Goal: Information Seeking & Learning: Learn about a topic

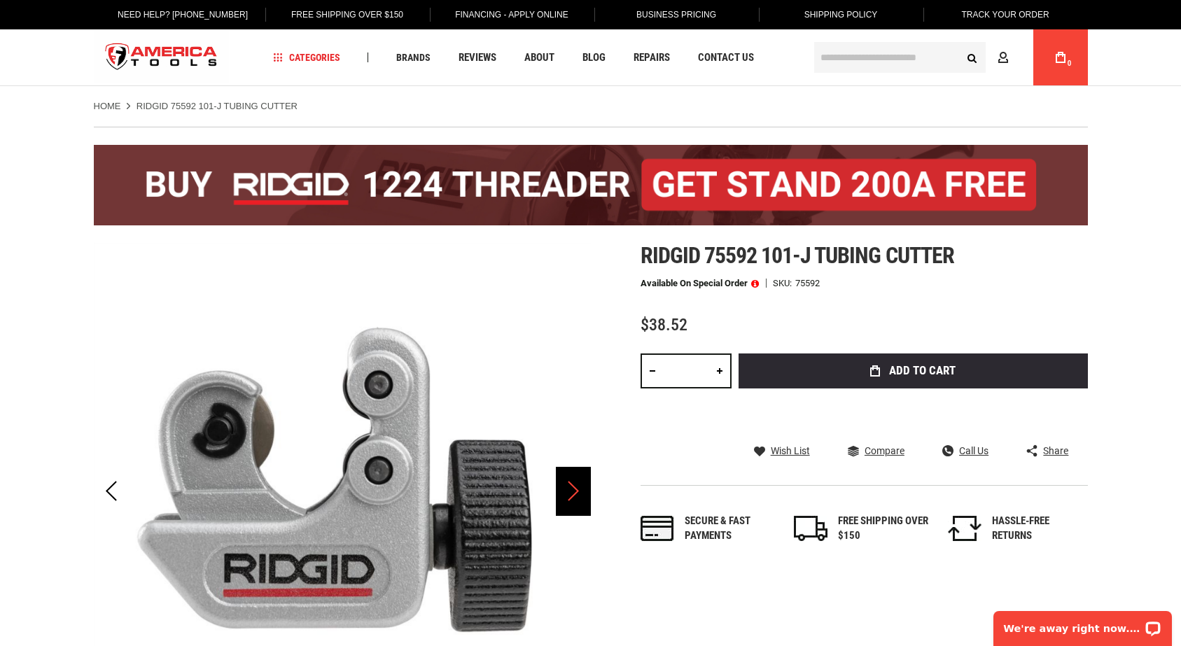
click at [571, 494] on div "Next" at bounding box center [573, 491] width 35 height 49
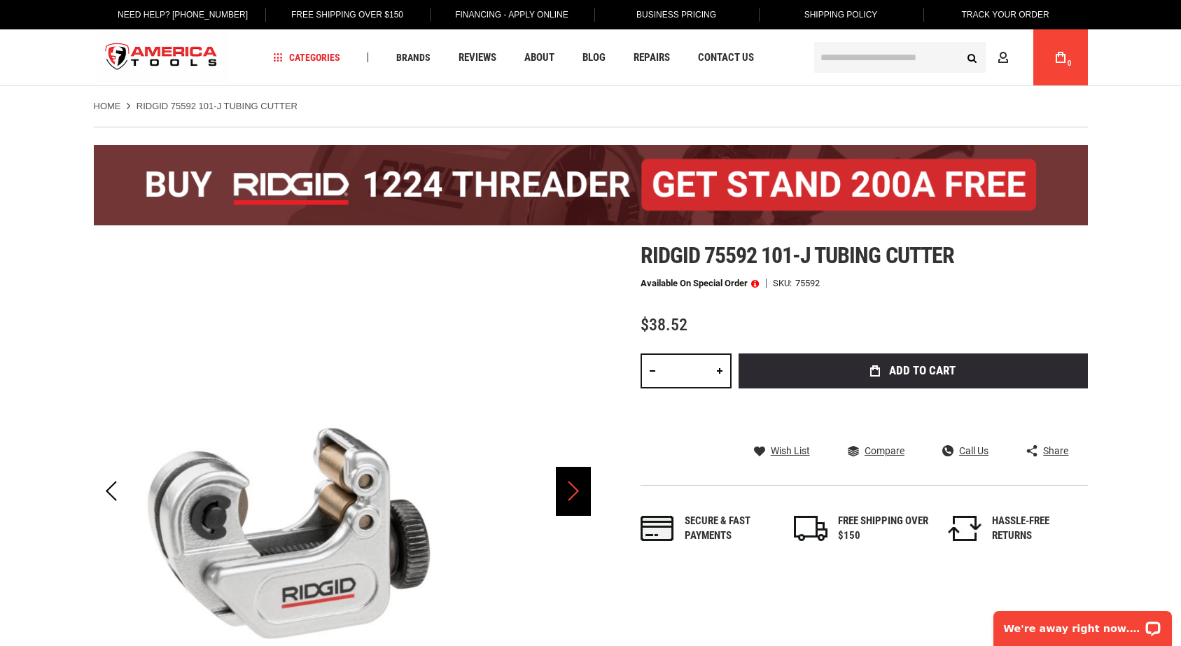
click at [570, 494] on div "Next" at bounding box center [573, 491] width 35 height 49
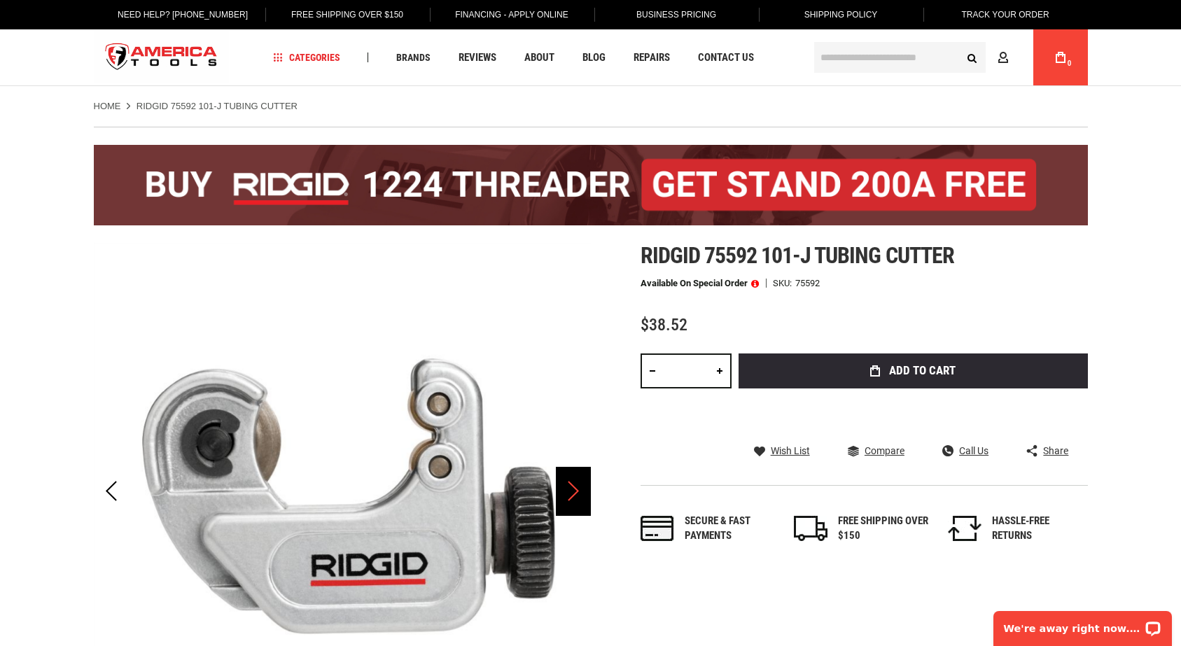
click at [570, 494] on div "Next" at bounding box center [573, 491] width 35 height 49
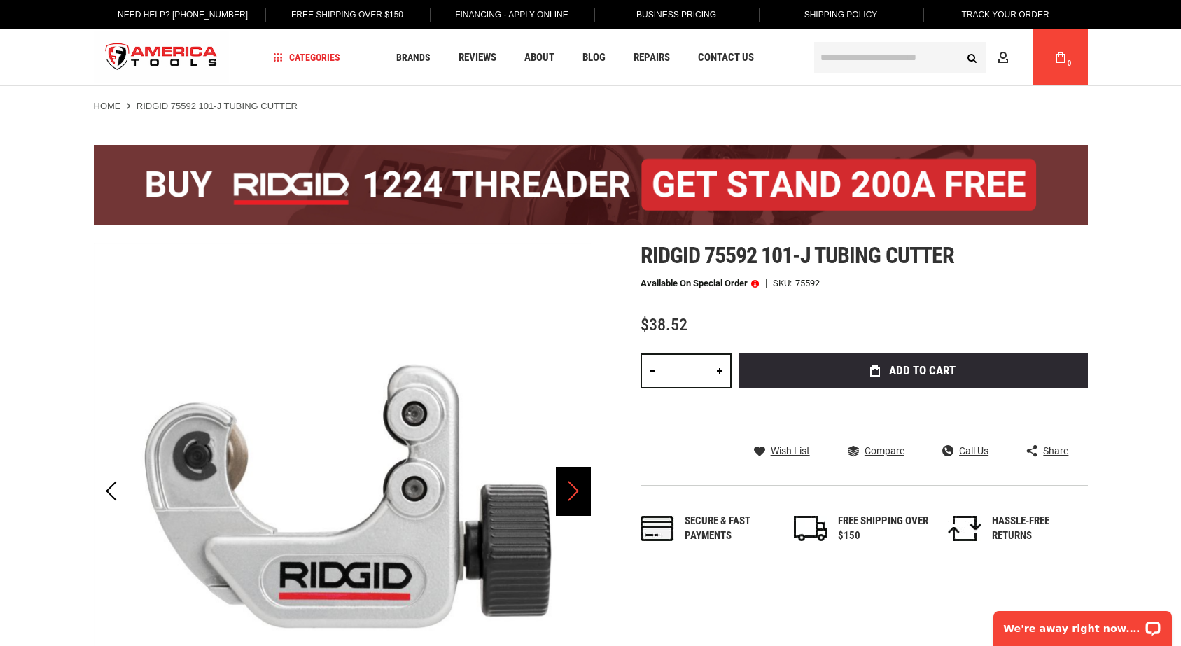
click at [570, 491] on div "Next" at bounding box center [573, 491] width 35 height 49
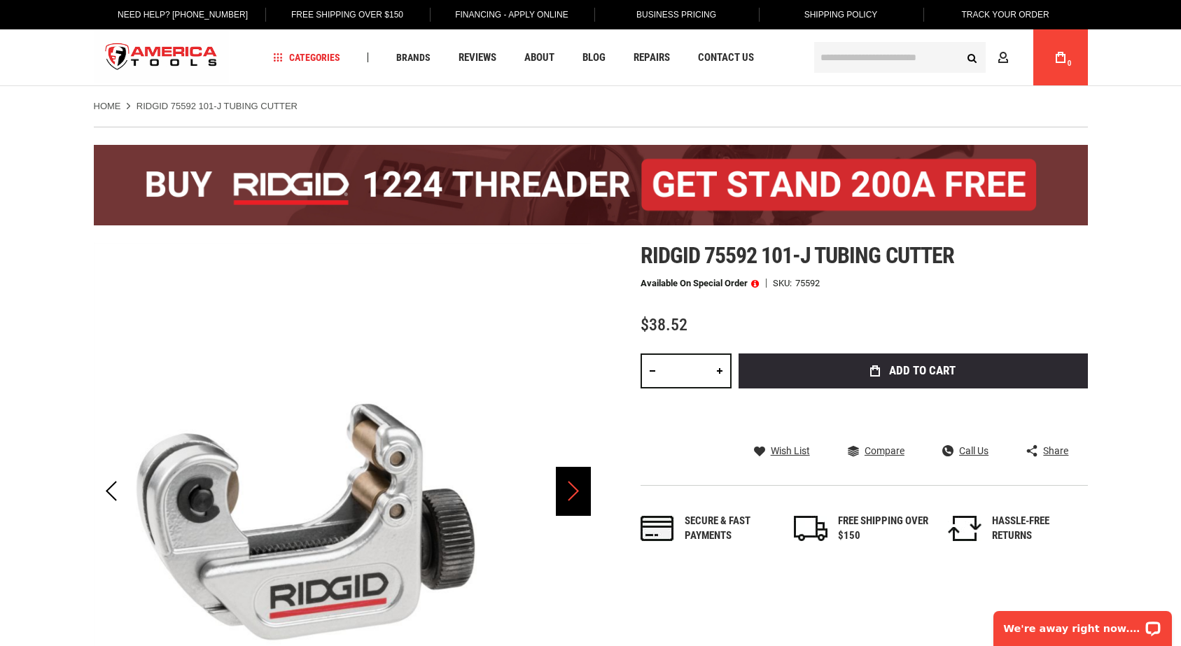
click at [570, 491] on div "Next" at bounding box center [573, 491] width 35 height 49
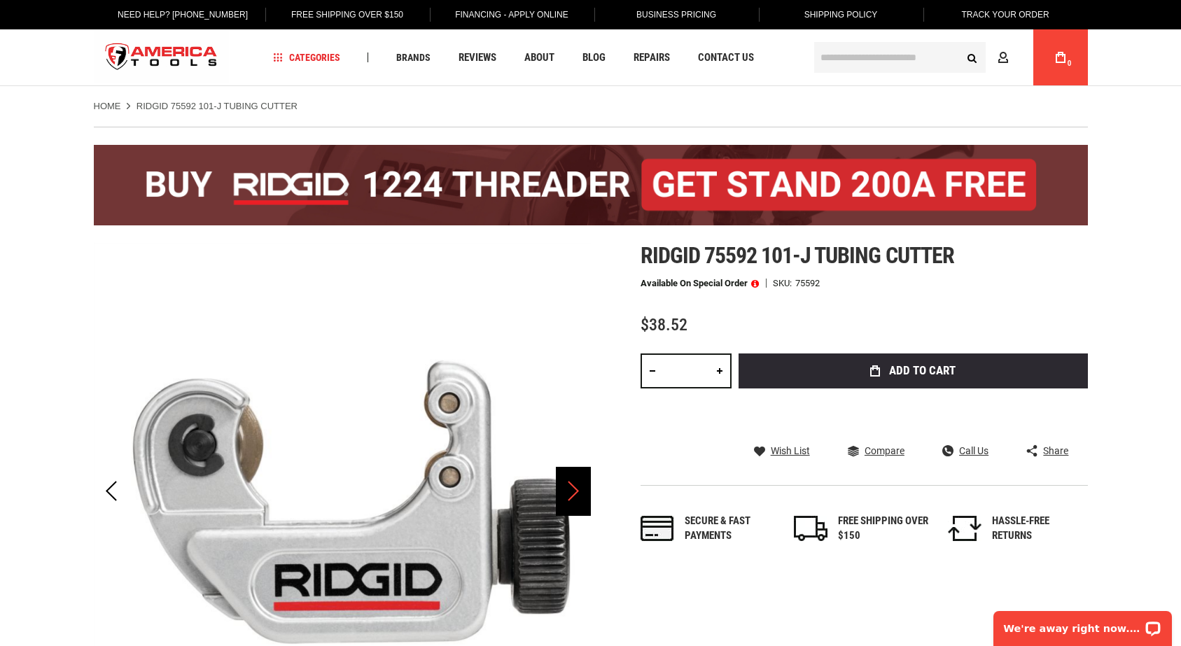
click at [570, 491] on div "Next" at bounding box center [573, 491] width 35 height 49
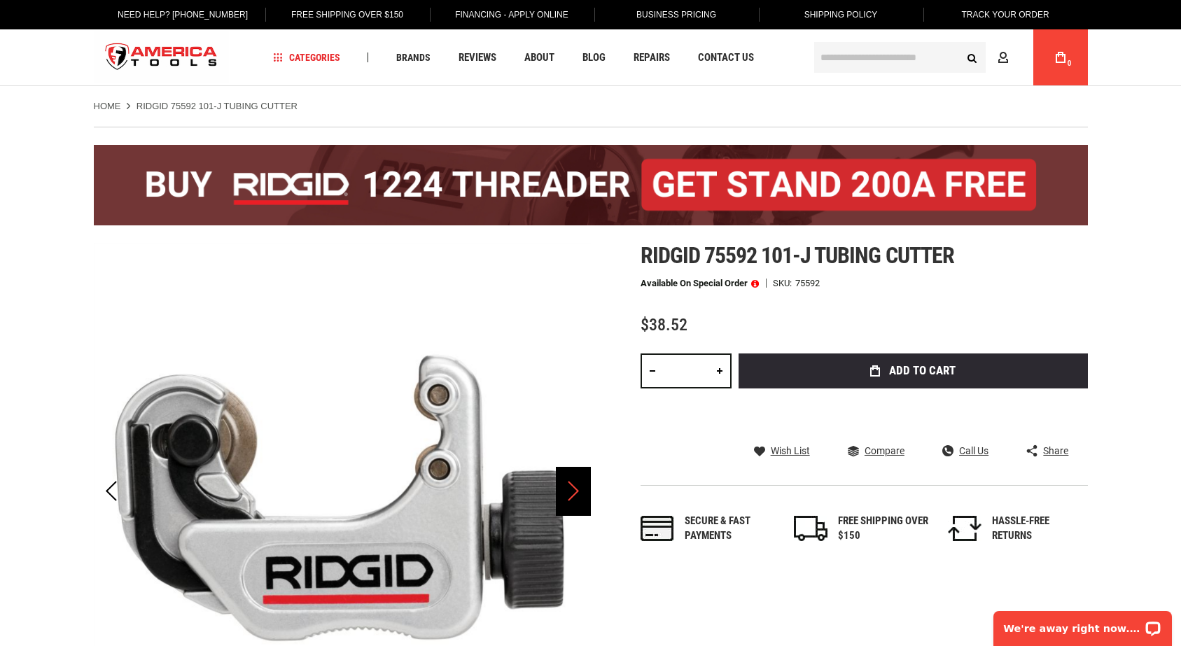
click at [585, 491] on div "Next" at bounding box center [573, 491] width 35 height 49
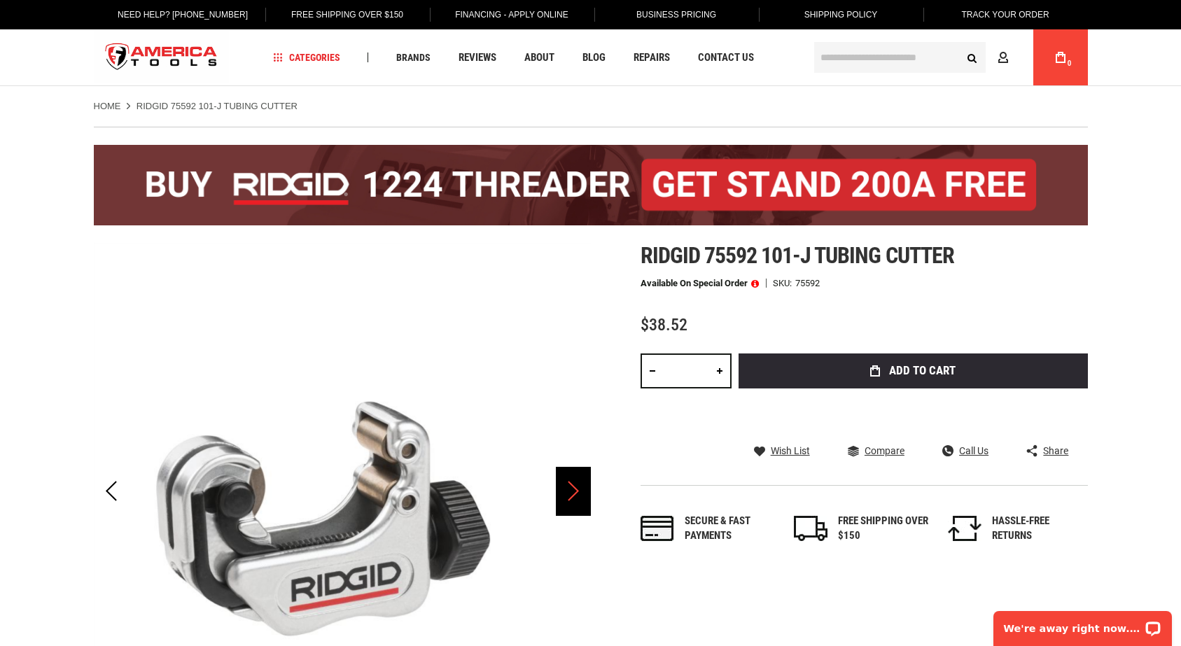
click at [584, 494] on div "Next" at bounding box center [573, 491] width 35 height 49
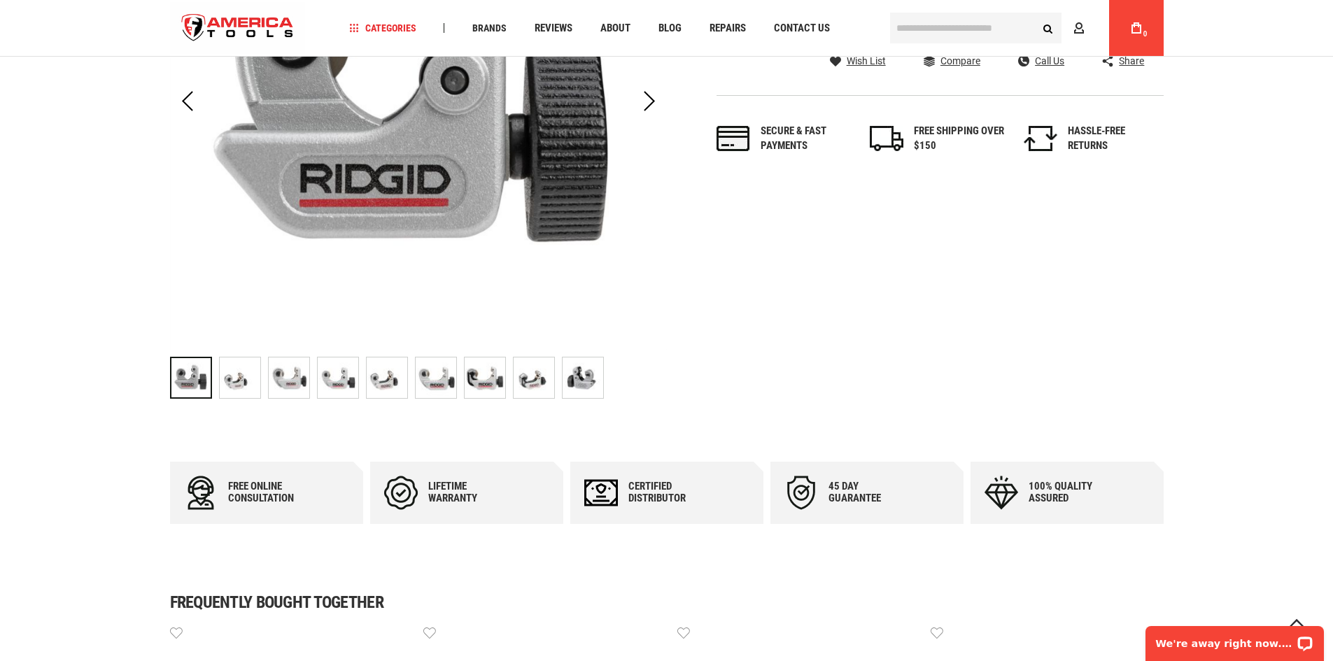
scroll to position [420, 0]
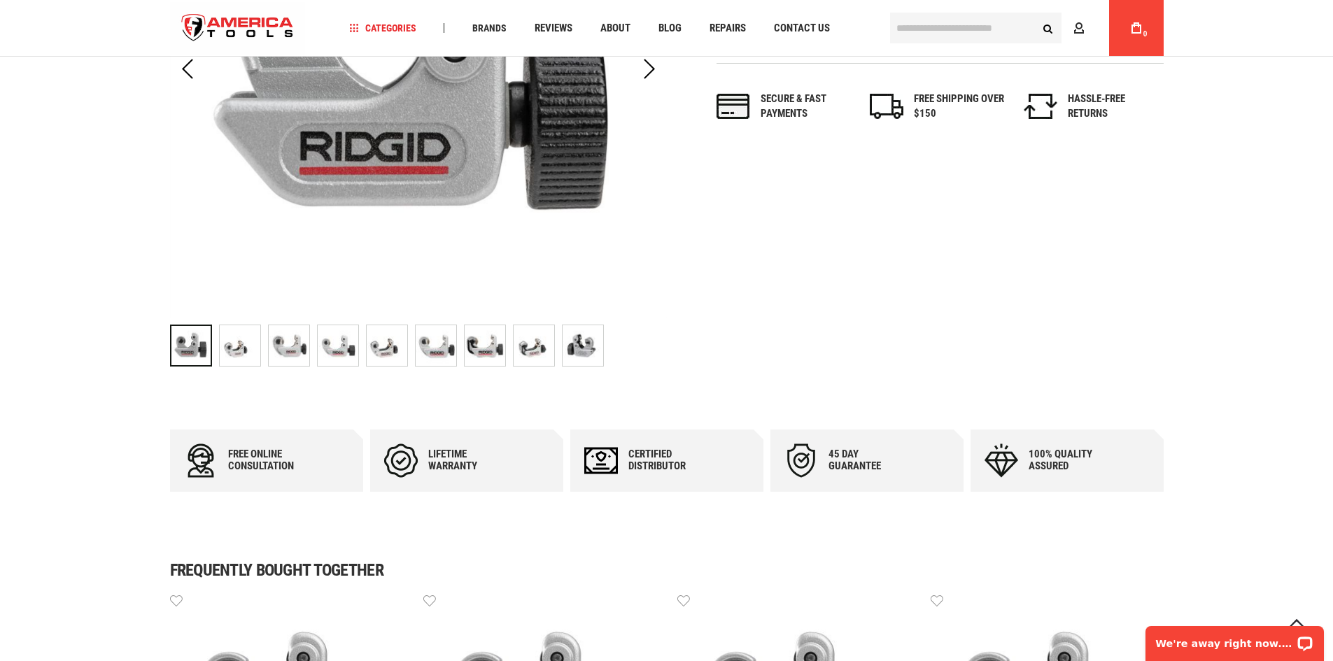
drag, startPoint x: 250, startPoint y: 345, endPoint x: 269, endPoint y: 351, distance: 19.7
click at [250, 346] on img "RIDGID 75592 101-J TUBING CUTTER" at bounding box center [240, 345] width 41 height 41
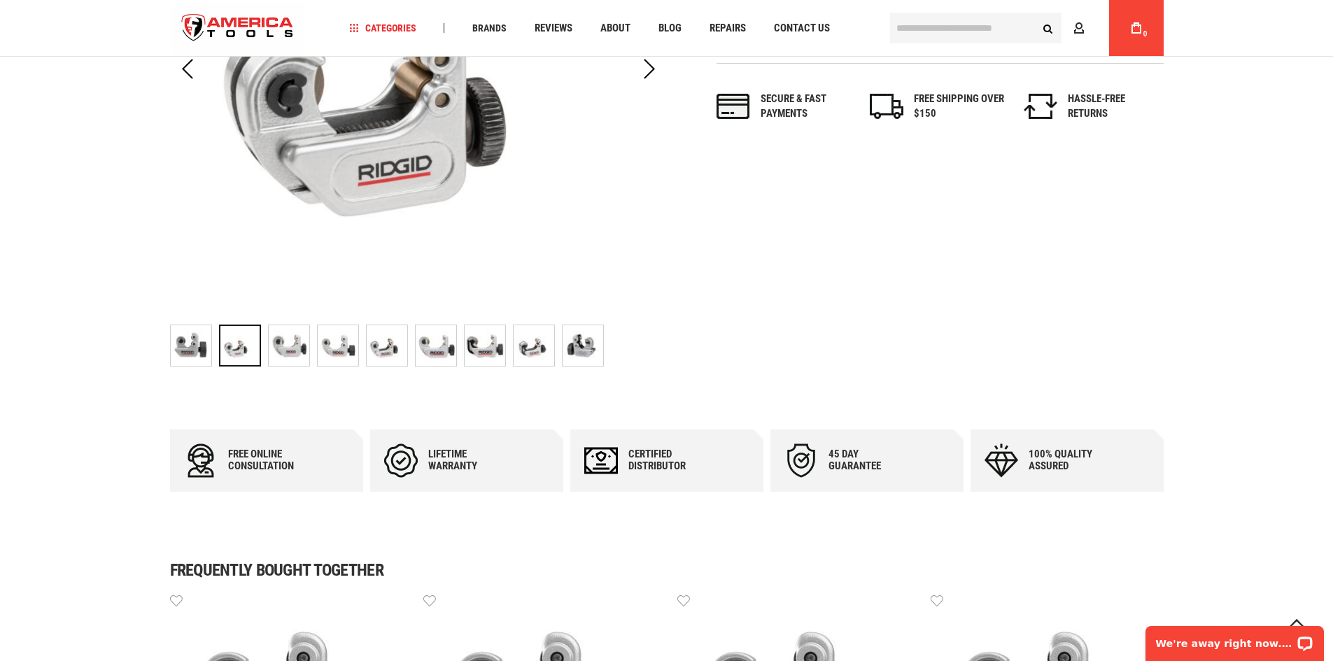
click at [366, 341] on div "RIDGID 75592 101-J TUBING CUTTER" at bounding box center [387, 346] width 42 height 42
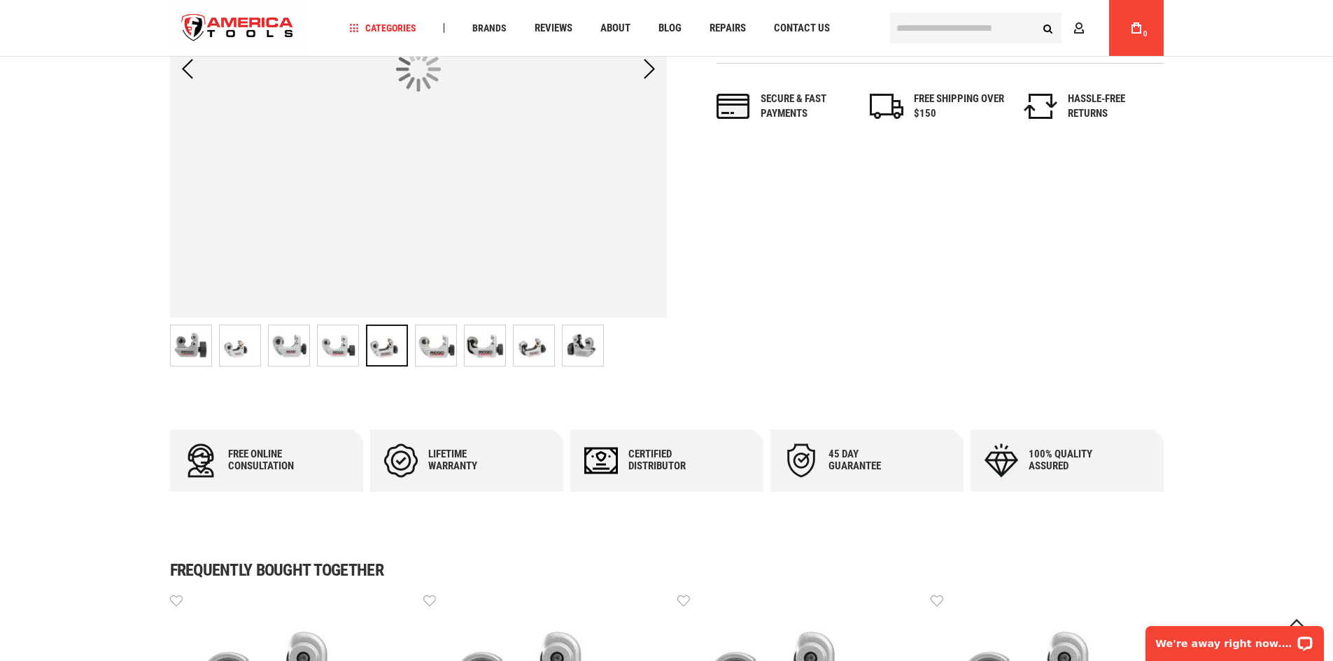
click at [543, 339] on img "RIDGID 75592 101-J TUBING CUTTER" at bounding box center [534, 345] width 41 height 41
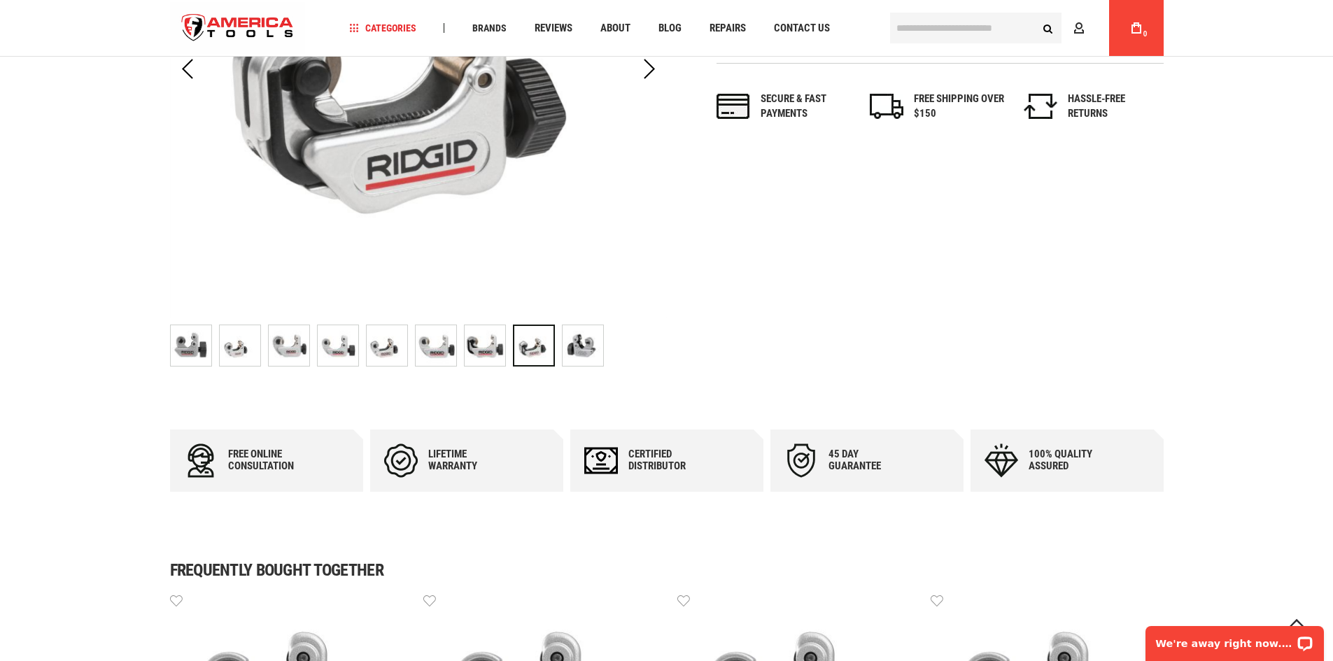
click at [592, 342] on img "RIDGID 75592 101-J TUBING CUTTER" at bounding box center [583, 345] width 41 height 41
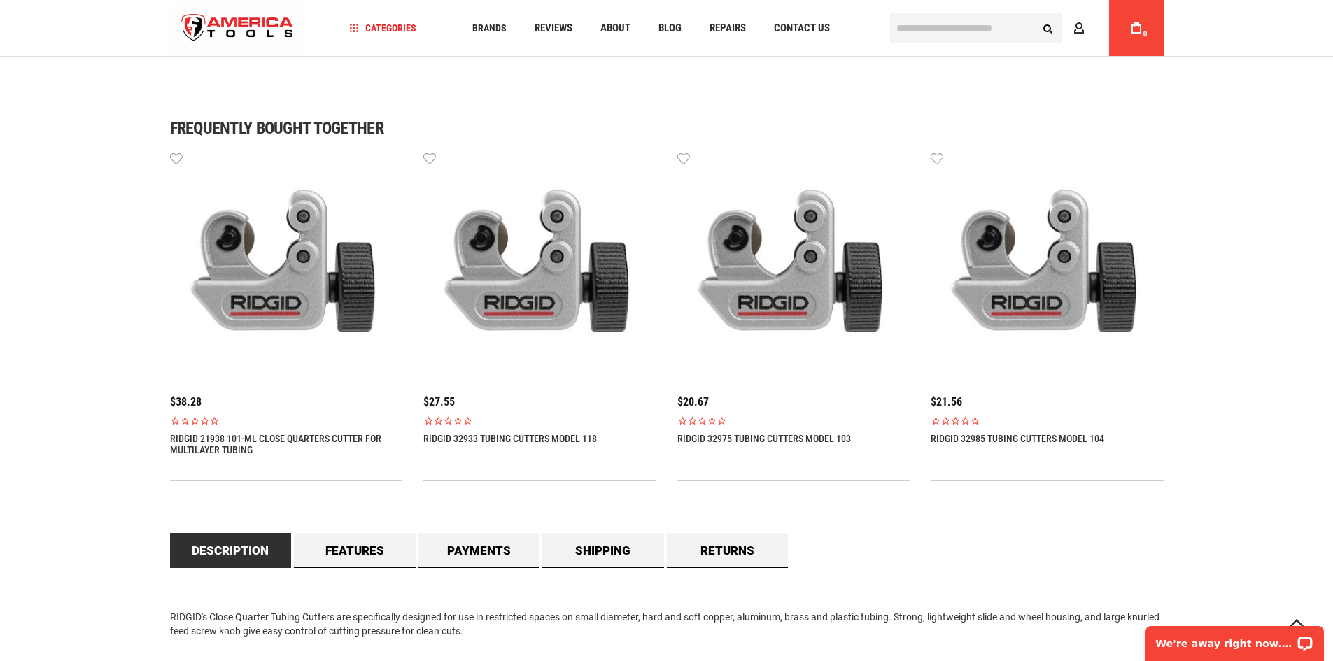
scroll to position [1260, 0]
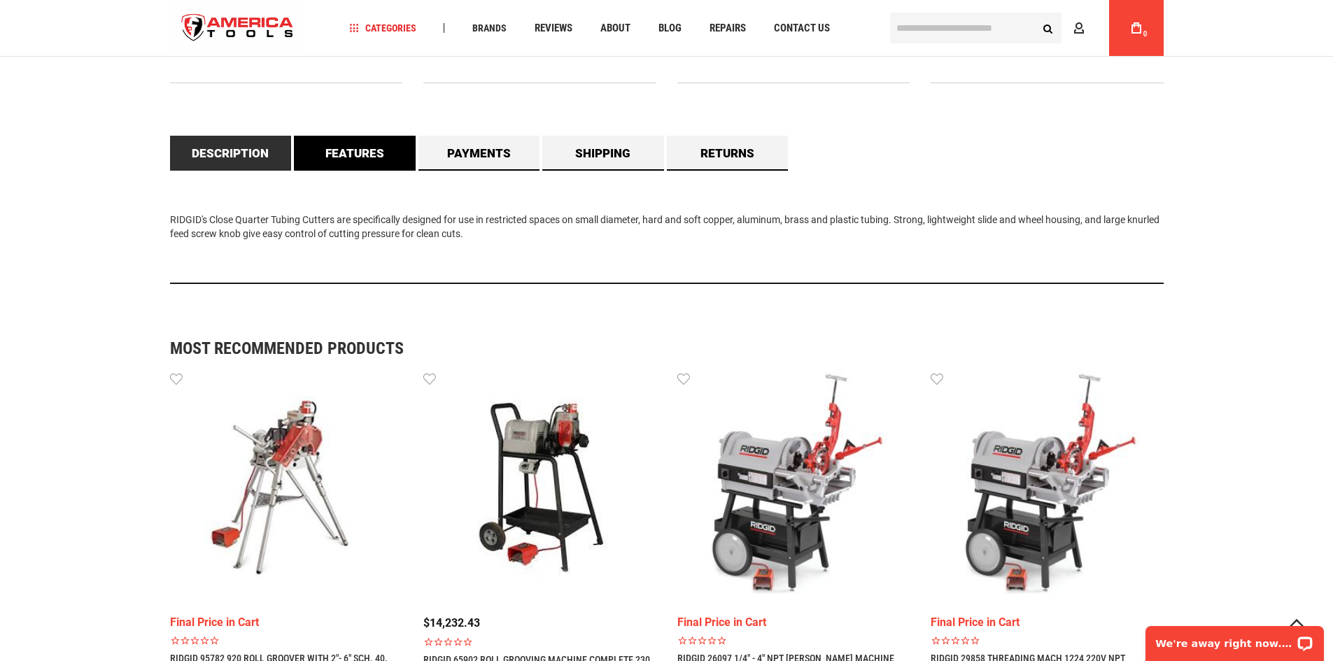
click at [377, 153] on link "Features" at bounding box center [355, 153] width 122 height 35
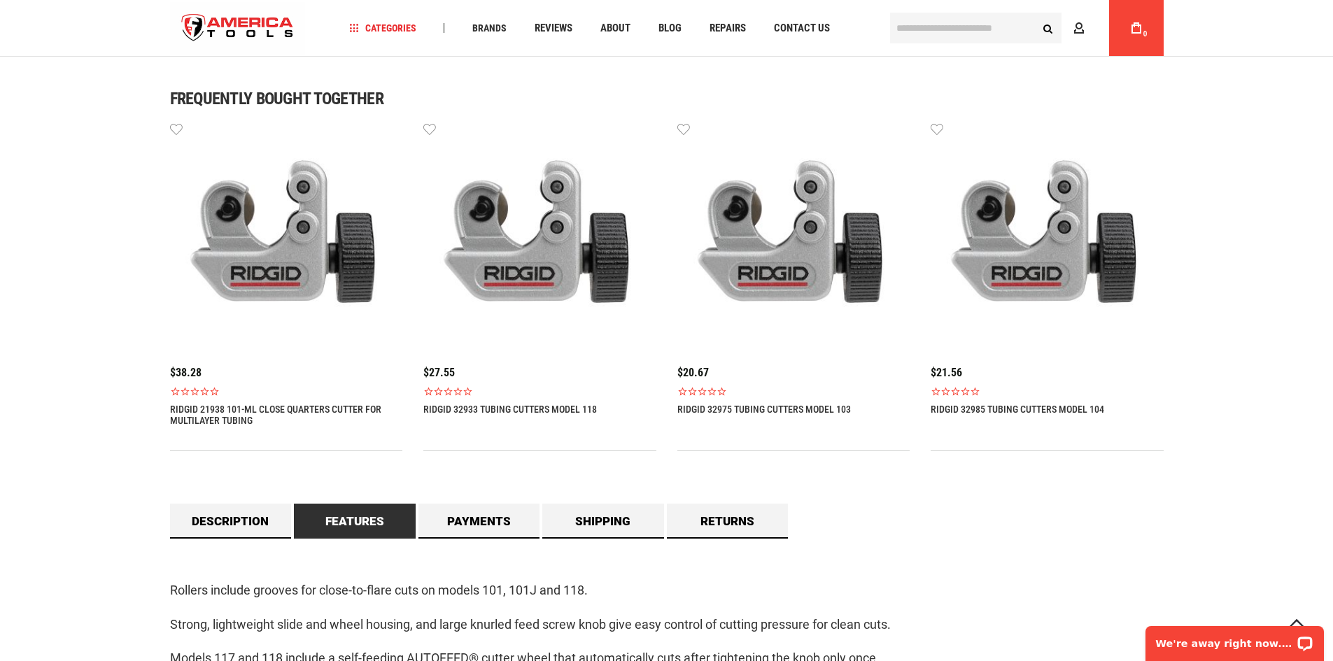
scroll to position [840, 0]
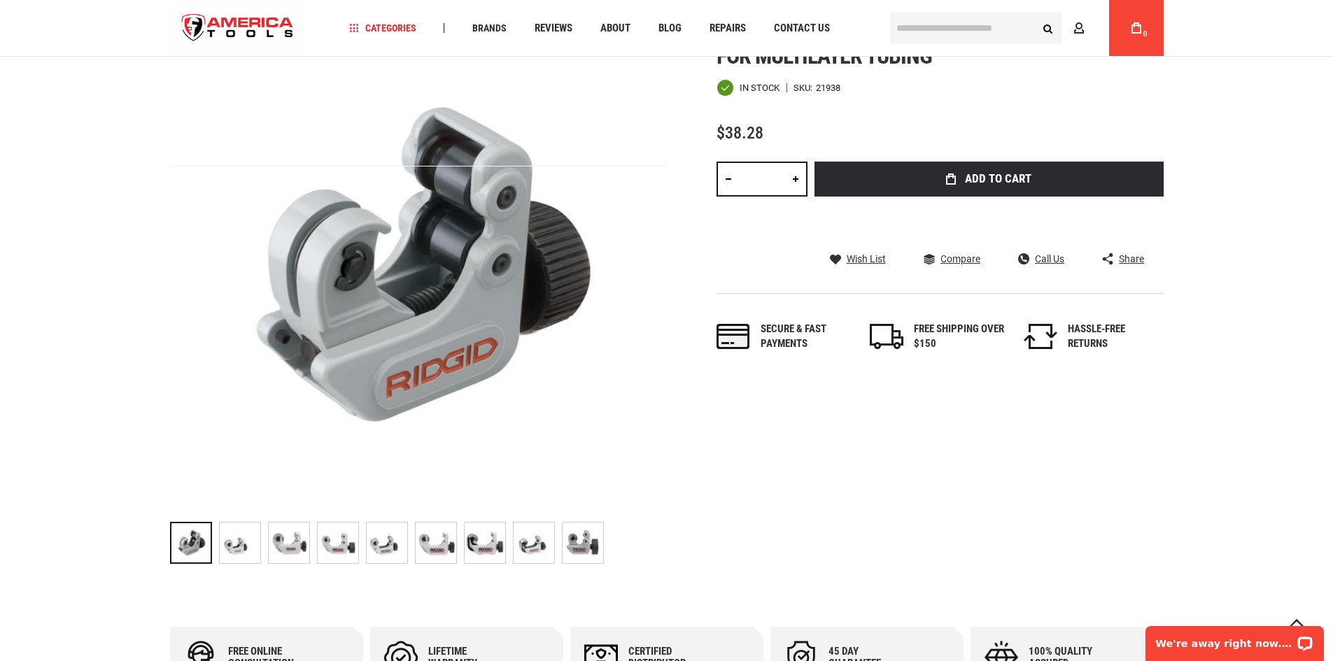
scroll to position [630, 0]
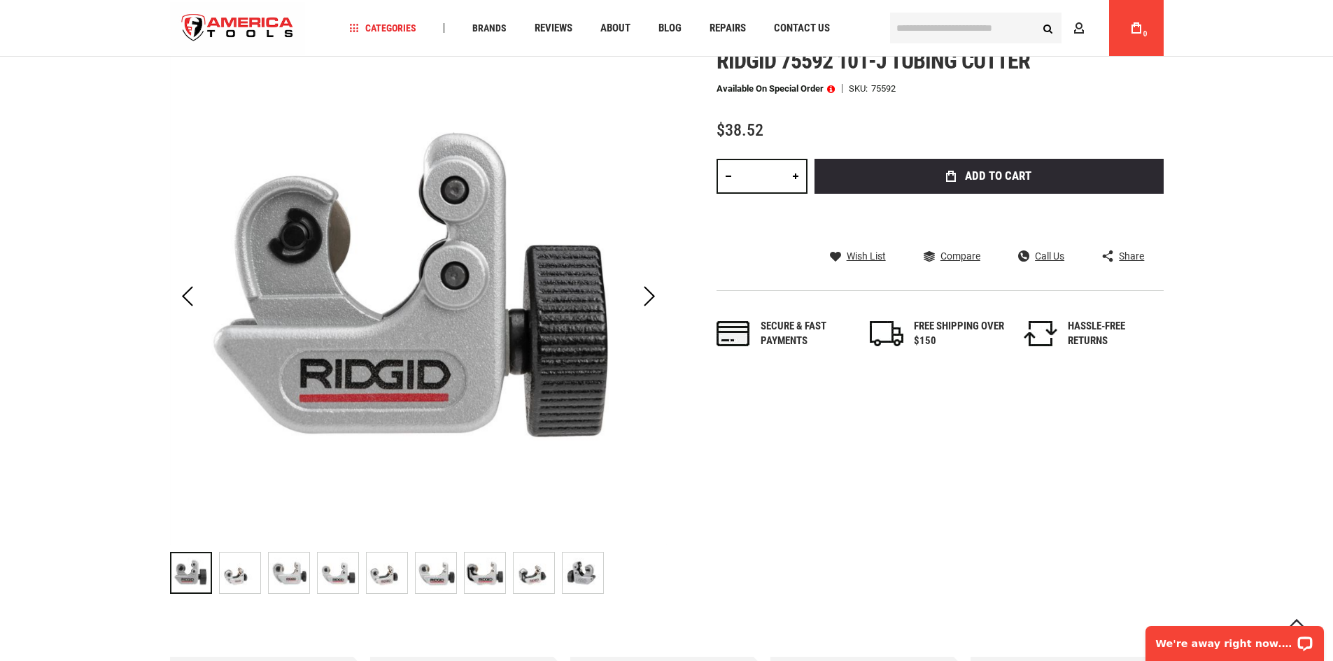
scroll to position [210, 0]
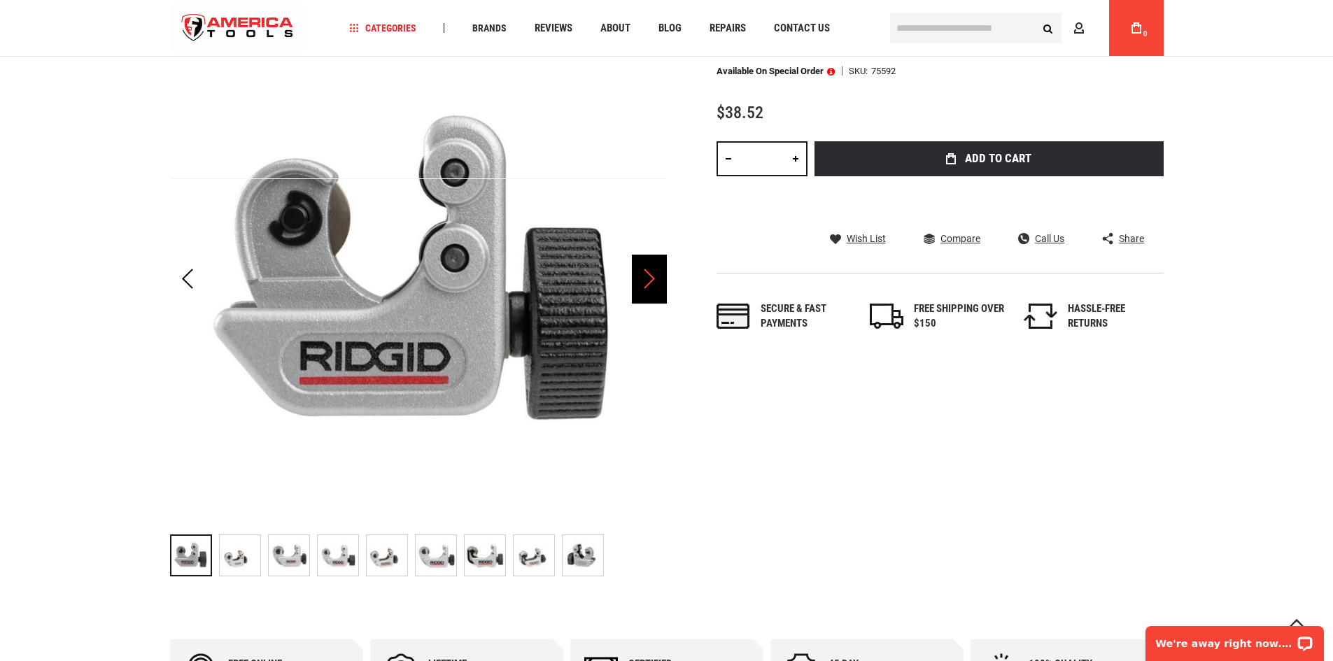
click at [650, 279] on div "Next" at bounding box center [649, 279] width 35 height 49
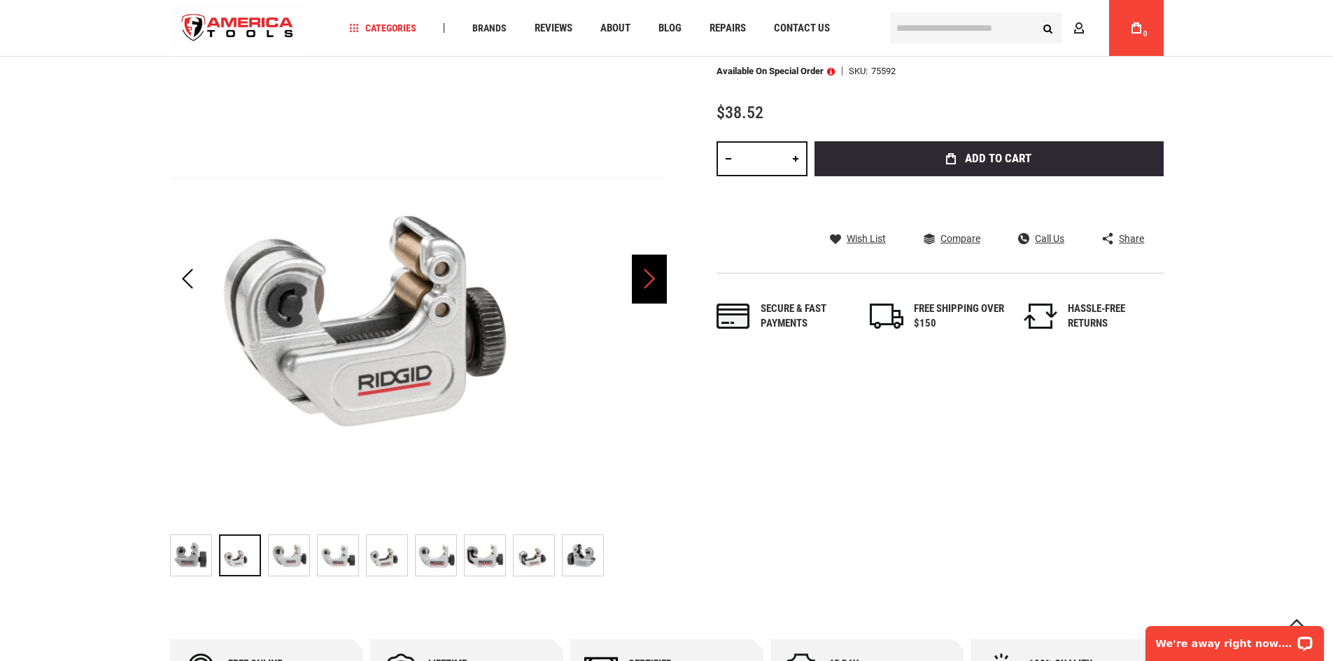
click at [649, 279] on div "Next" at bounding box center [649, 279] width 35 height 49
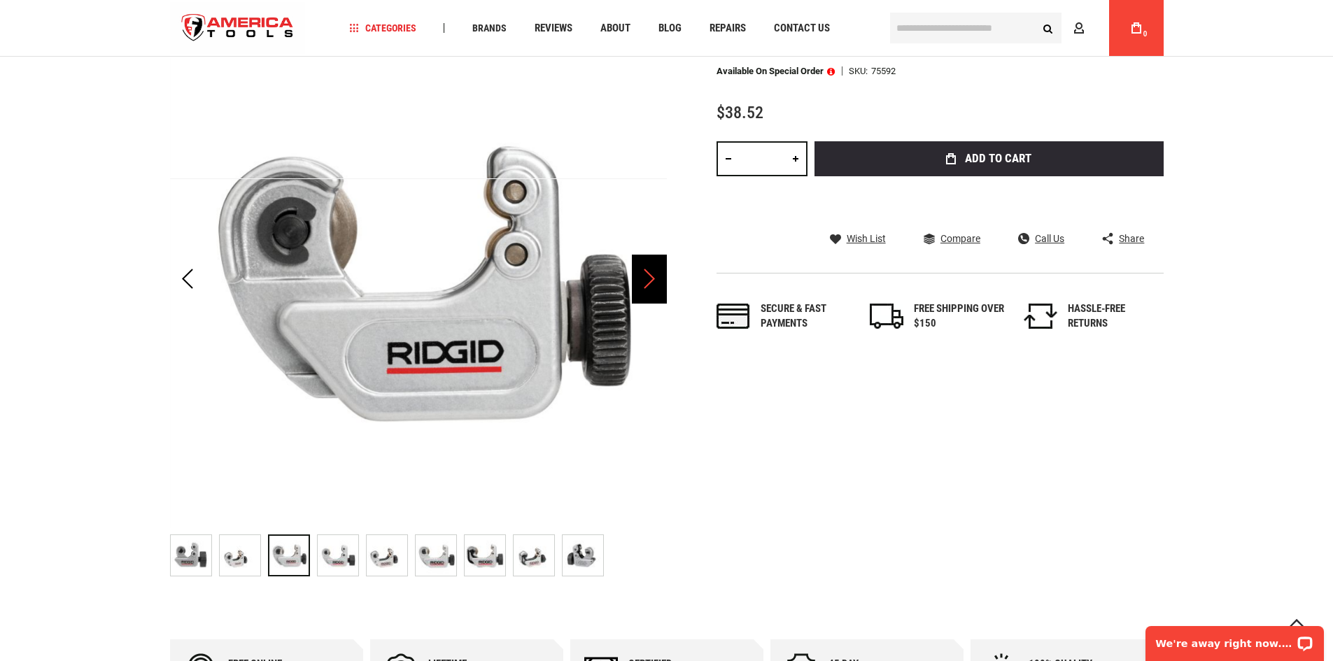
click at [649, 279] on div "Next" at bounding box center [649, 279] width 35 height 49
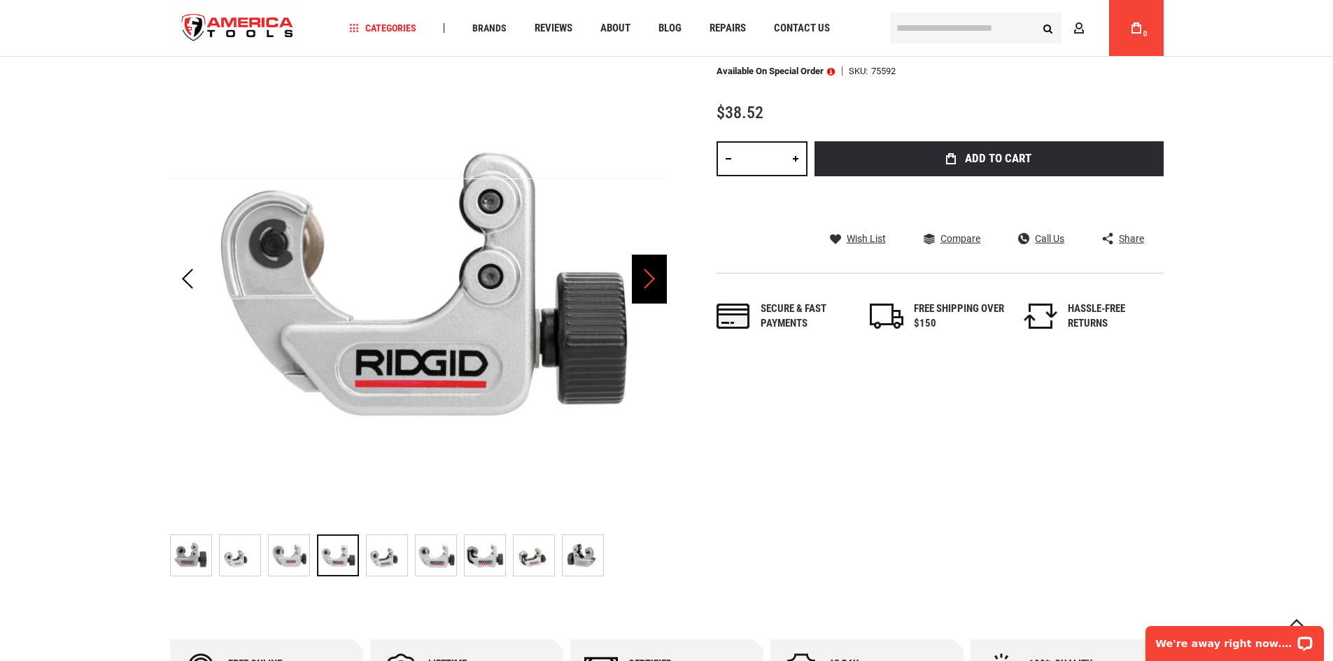
click at [649, 279] on div "Next" at bounding box center [649, 279] width 35 height 49
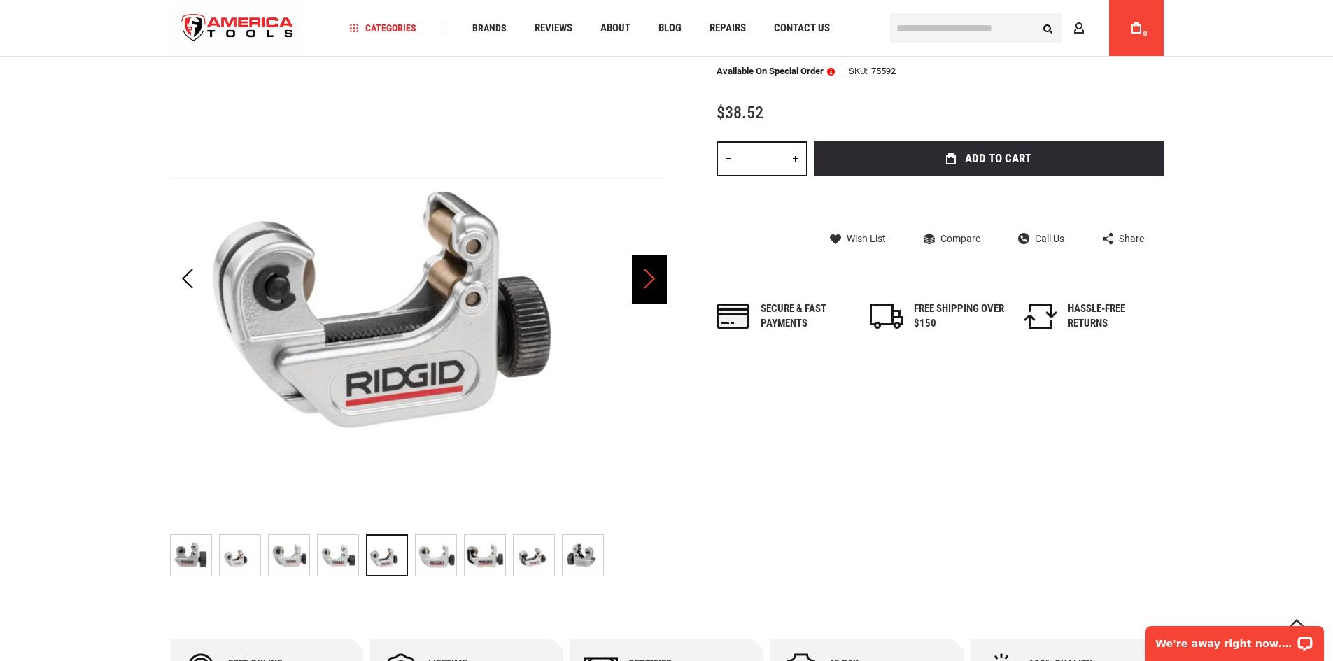
click at [648, 279] on div "Next" at bounding box center [649, 279] width 35 height 49
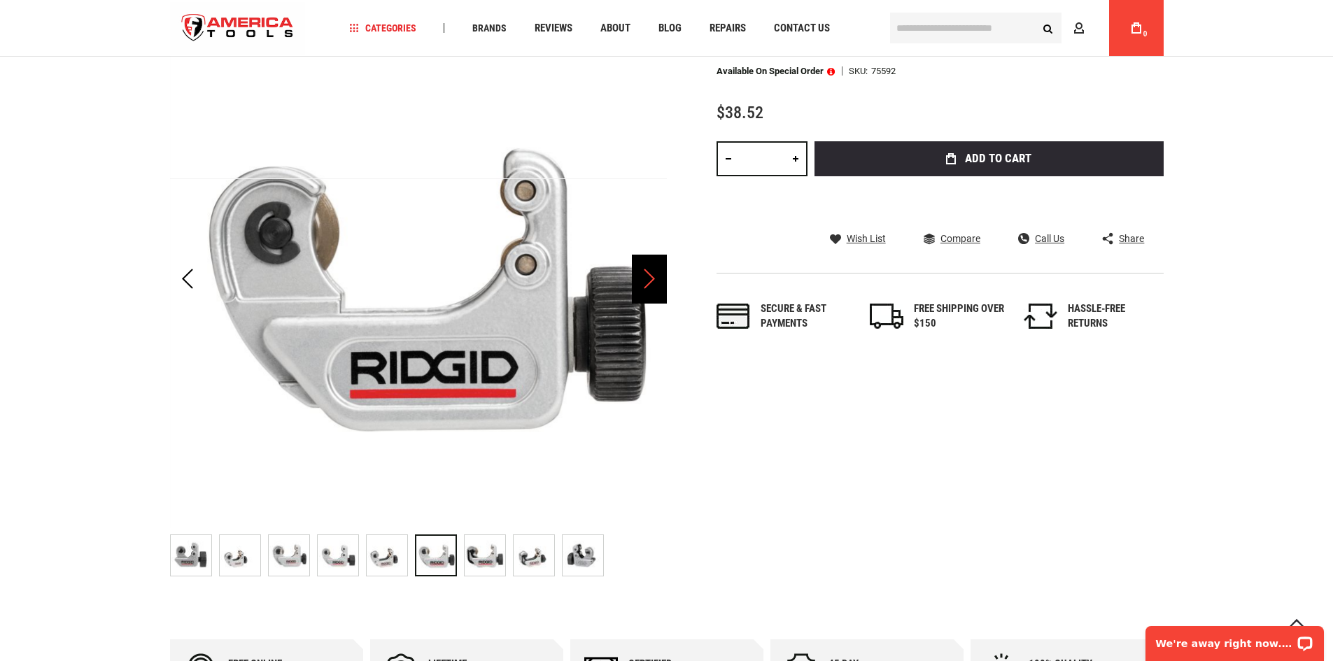
click at [648, 279] on div "Next" at bounding box center [649, 279] width 35 height 49
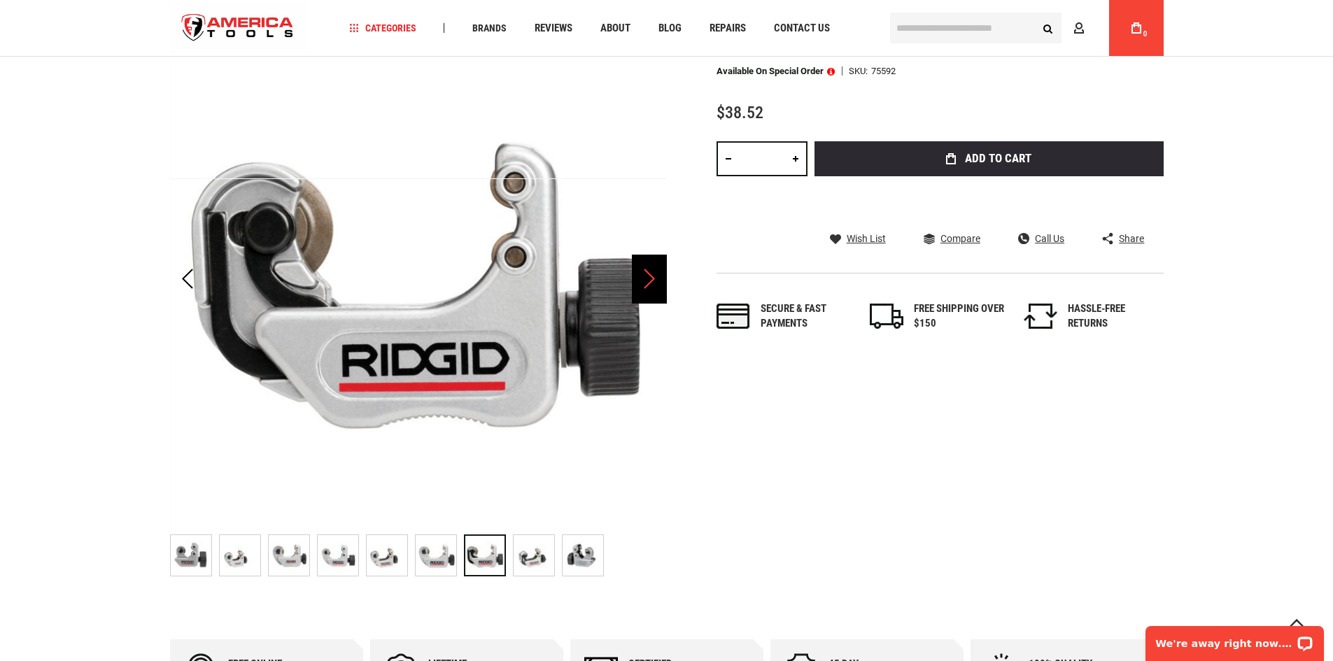
click at [648, 279] on div "Next" at bounding box center [649, 279] width 35 height 49
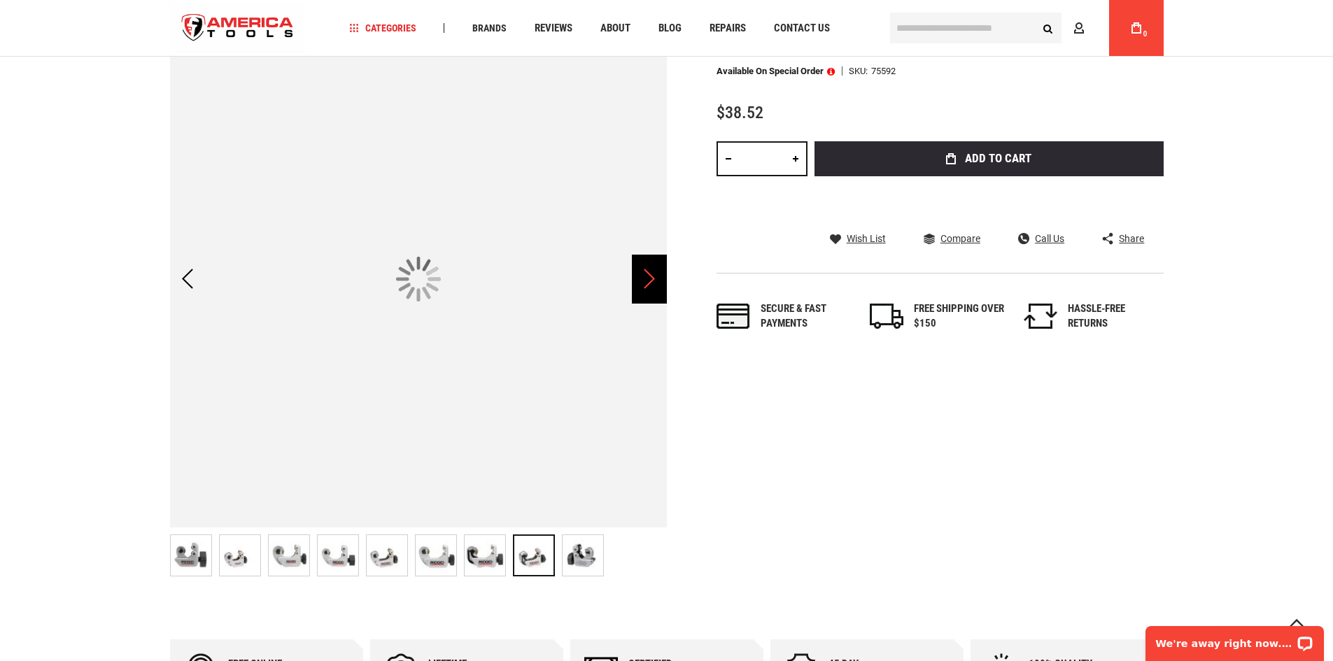
click at [648, 279] on div "Next" at bounding box center [649, 279] width 35 height 49
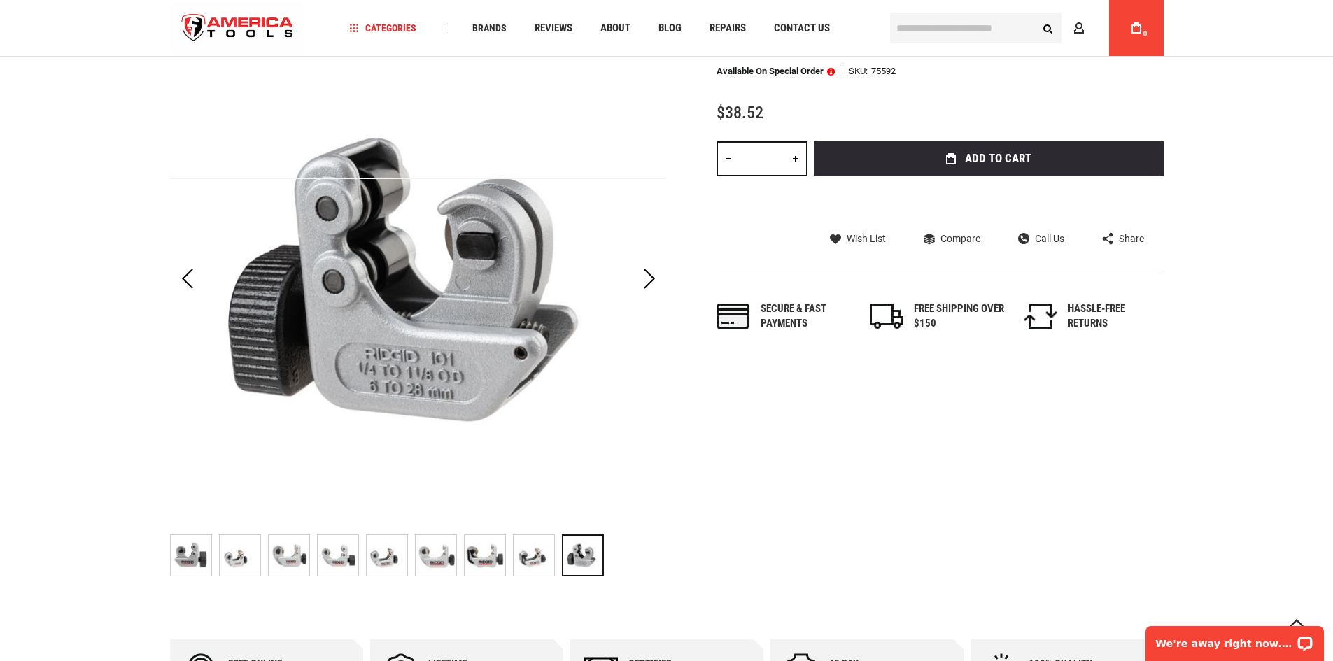
click at [531, 553] on img "RIDGID 75592 101-J TUBING CUTTER" at bounding box center [534, 555] width 41 height 41
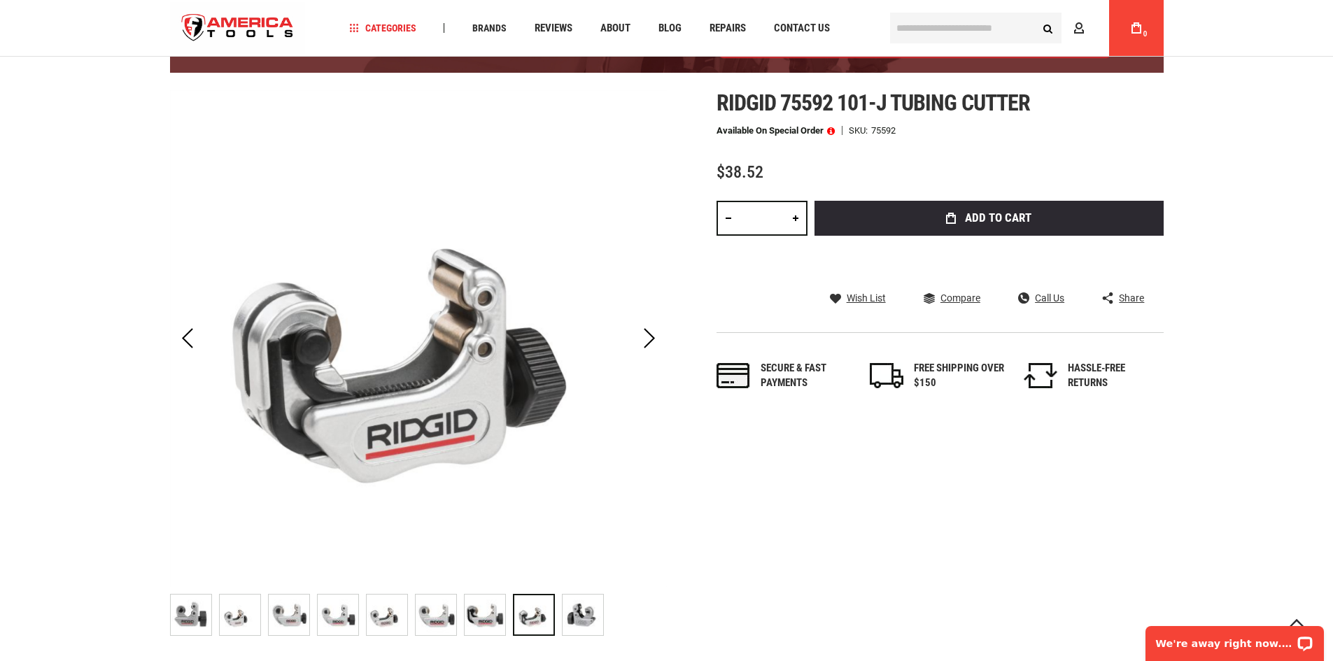
scroll to position [0, 0]
